Goal: Find specific page/section: Find specific page/section

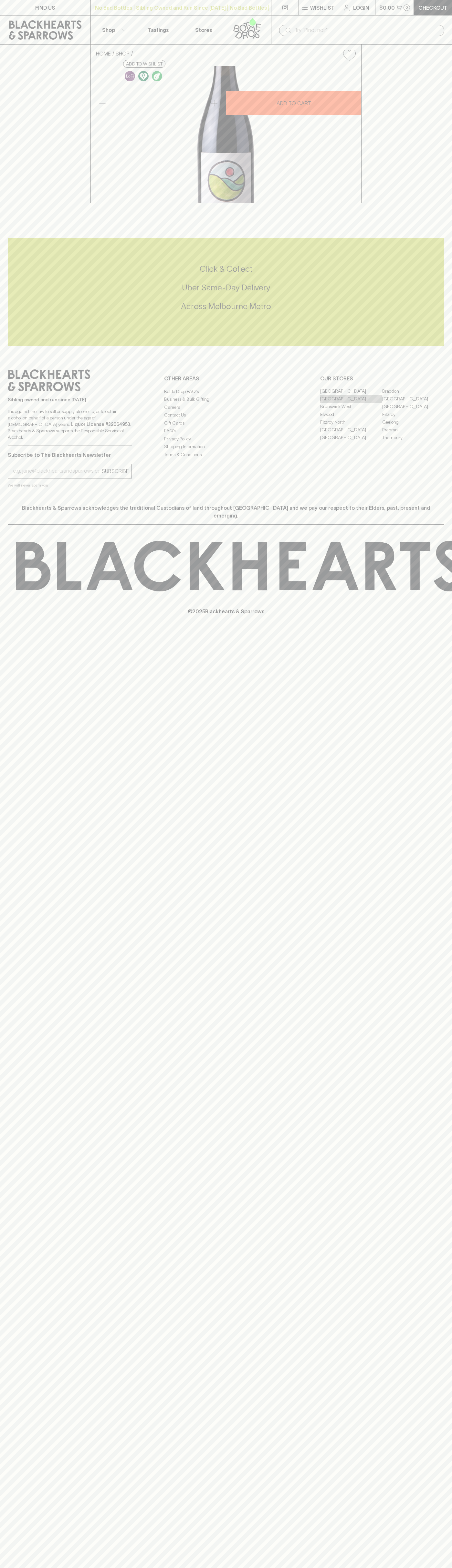
click at [351, 403] on link "[GEOGRAPHIC_DATA]" at bounding box center [351, 399] width 62 height 8
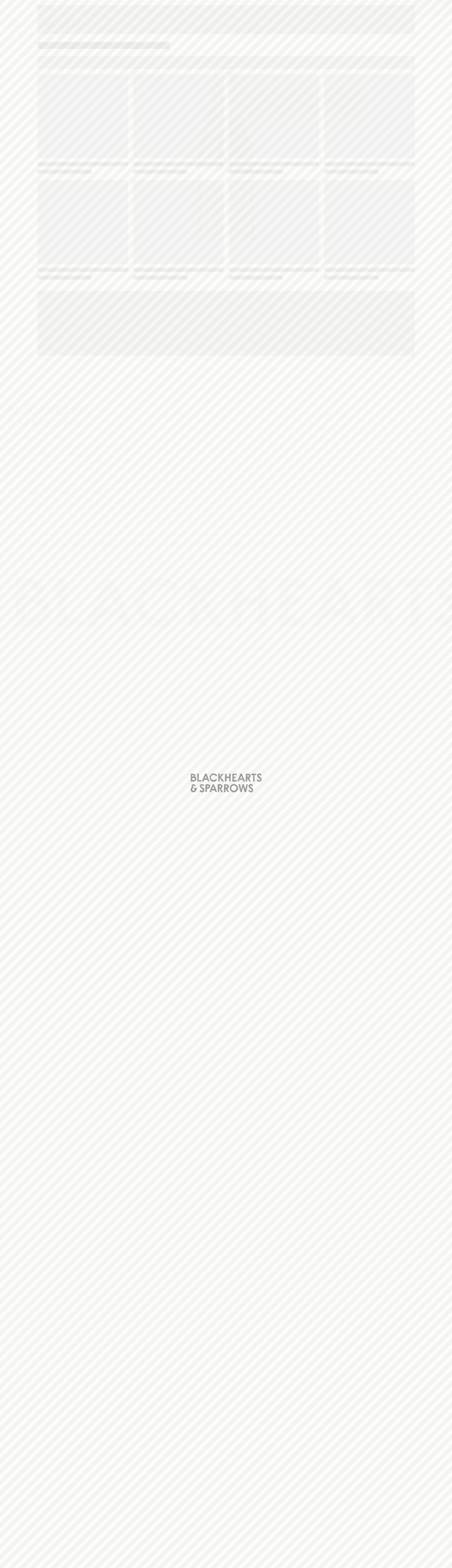
click at [307, 191] on span "Loading" at bounding box center [274, 222] width 90 height 84
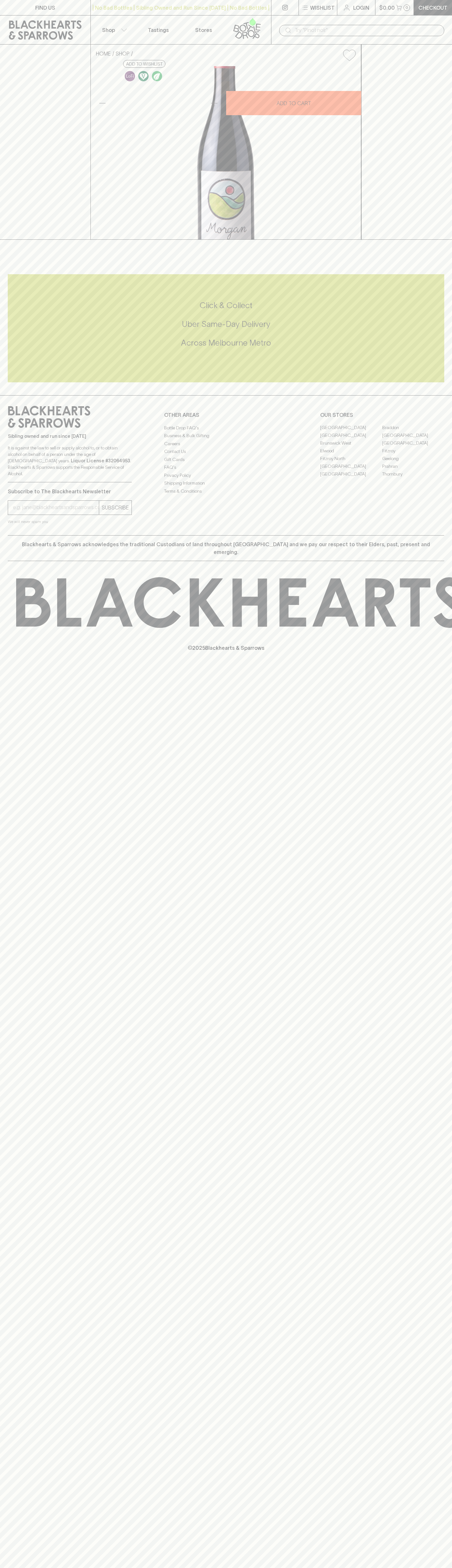
click at [297, 9] on link at bounding box center [284, 7] width 27 height 15
click at [424, 93] on div "HOME SHOP Les Fruits [PERSON_NAME] Pinot Noir 2023 $50.00 Add to wishlist 10% d…" at bounding box center [226, 142] width 452 height 195
click at [77, 1567] on html "FIND US | No Bad Bottles | Sibling Owned and Run Since [DATE] | No Bad Bottles …" at bounding box center [226, 784] width 452 height 1568
click at [5, 186] on div "HOME SHOP Les Fruits [PERSON_NAME] Pinot Noir 2023 $50.00 Add to wishlist 10% d…" at bounding box center [226, 142] width 452 height 195
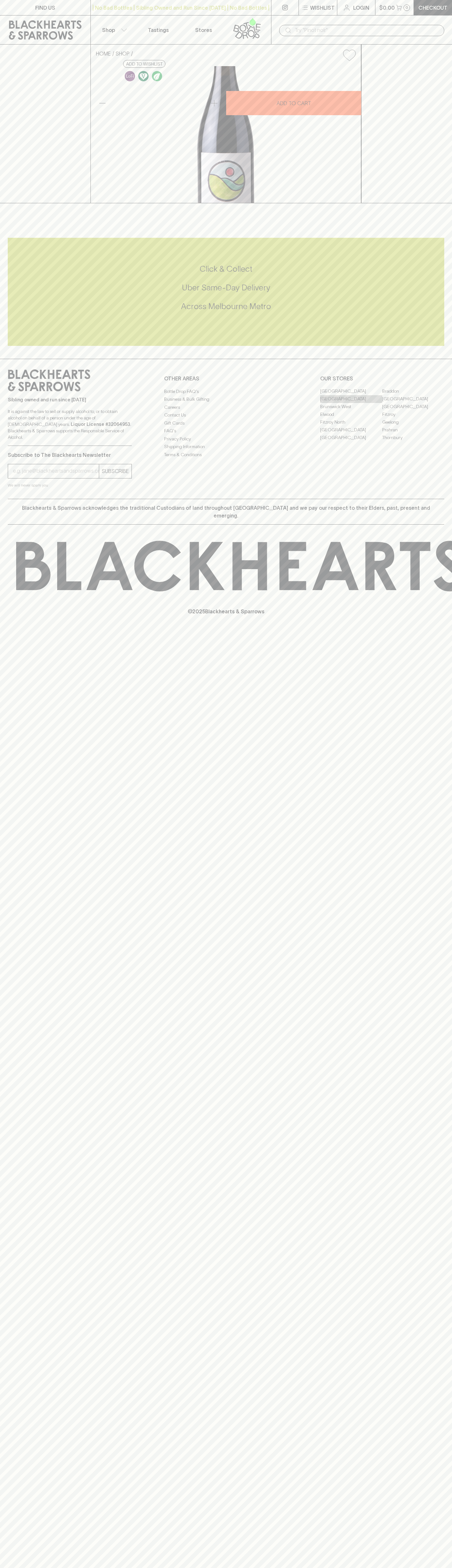
click at [351, 403] on link "[GEOGRAPHIC_DATA]" at bounding box center [351, 399] width 62 height 8
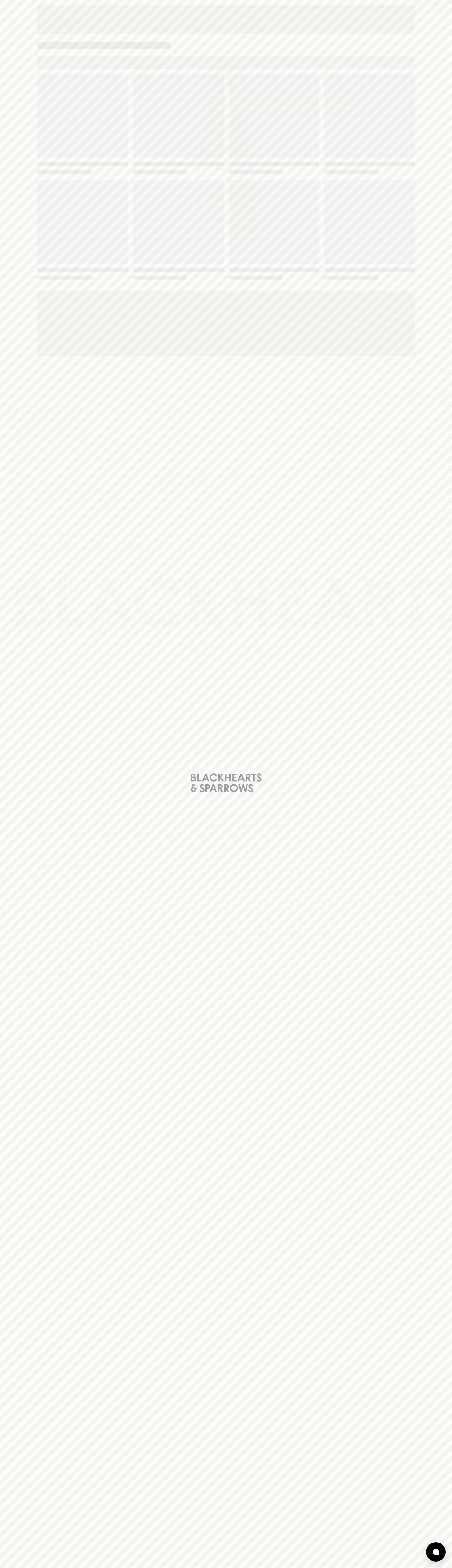
click at [307, 191] on span "Loading" at bounding box center [274, 222] width 90 height 84
